Goal: Find contact information: Find contact information

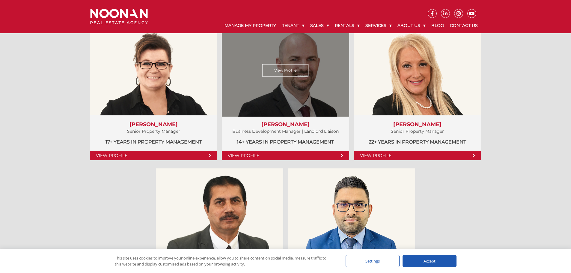
scroll to position [330, 0]
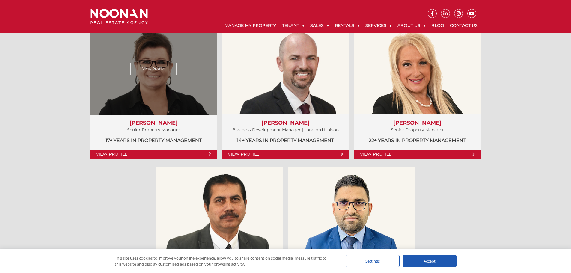
click at [144, 72] on link "View Profile" at bounding box center [153, 69] width 46 height 12
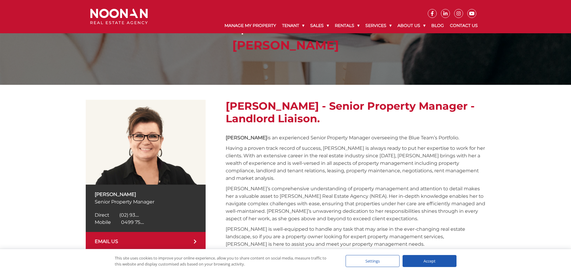
scroll to position [90, 0]
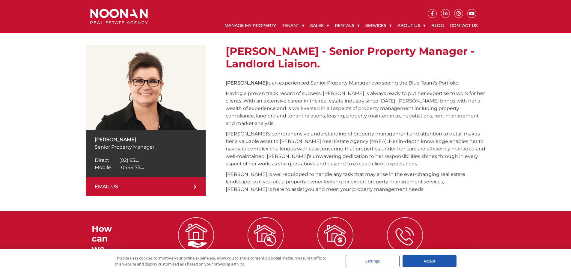
click at [125, 183] on link "EMAIL US" at bounding box center [146, 186] width 120 height 19
click at [64, 193] on div "Amela Sowinski Senior Property Manager Direct (02) 9330 6827 Direct (02) 93....…" at bounding box center [285, 120] width 571 height 181
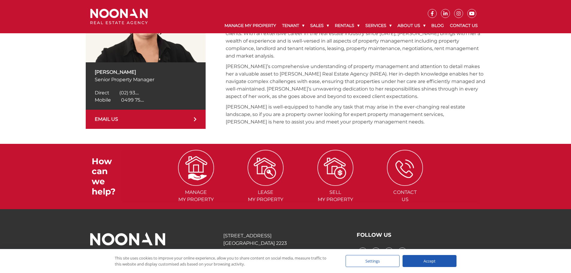
scroll to position [123, 0]
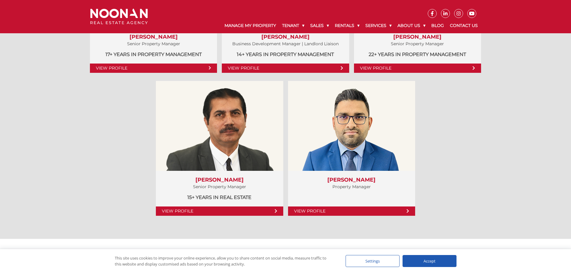
scroll to position [449, 0]
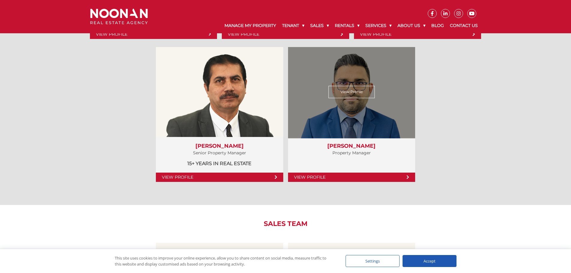
click at [354, 96] on link "View Profile" at bounding box center [351, 92] width 46 height 12
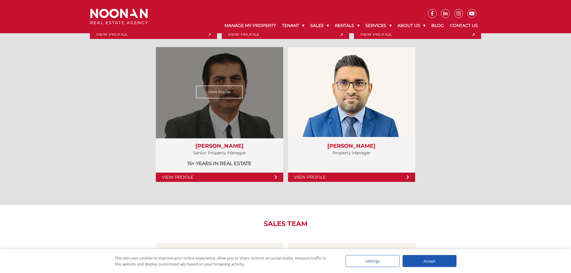
drag, startPoint x: 232, startPoint y: 90, endPoint x: 216, endPoint y: 106, distance: 23.3
click at [232, 90] on link "View Profile" at bounding box center [219, 92] width 46 height 12
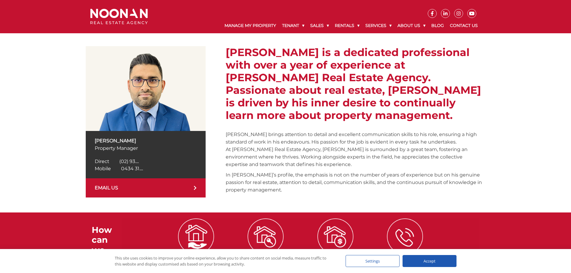
scroll to position [90, 0]
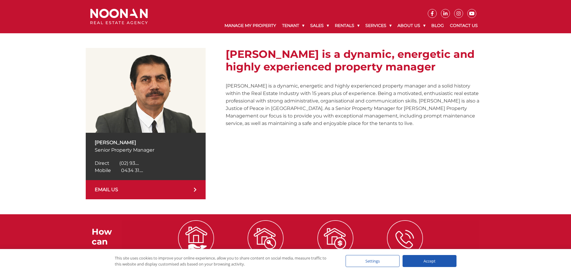
scroll to position [90, 0]
